Goal: Find specific page/section: Find specific page/section

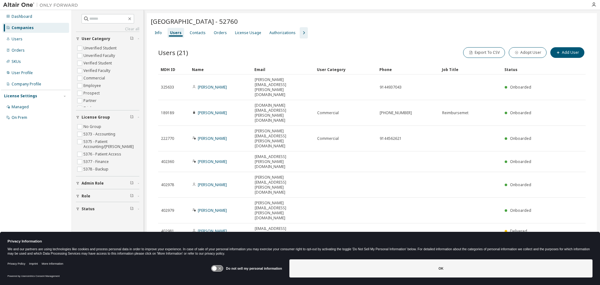
click at [45, 29] on div "Companies" at bounding box center [36, 28] width 67 height 10
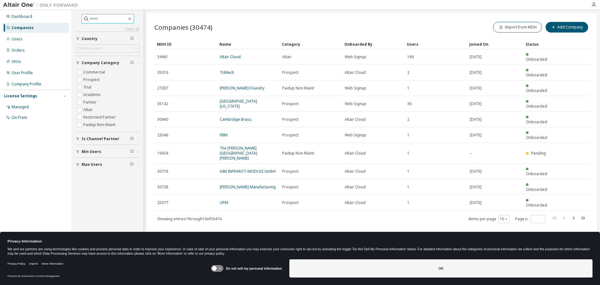
click at [114, 19] on input "text" at bounding box center [108, 19] width 38 height 6
type input "*********"
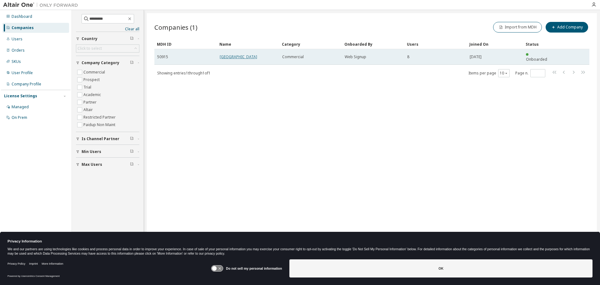
click at [249, 55] on link "[GEOGRAPHIC_DATA]" at bounding box center [239, 56] width 38 height 5
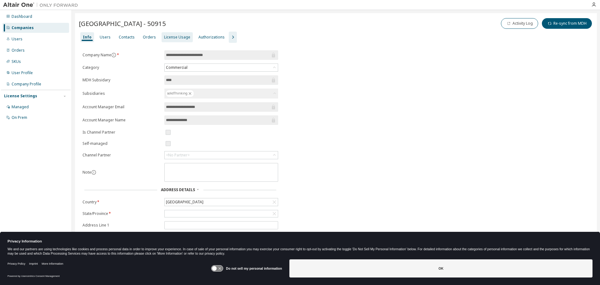
click at [168, 33] on div "License Usage" at bounding box center [177, 37] width 31 height 10
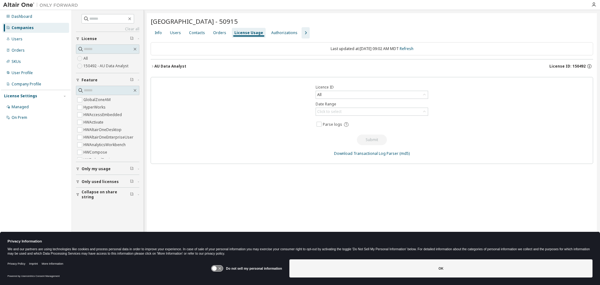
click at [193, 63] on button "AU Data Analyst License ID: 150492" at bounding box center [372, 66] width 443 height 14
